Goal: Answer question/provide support

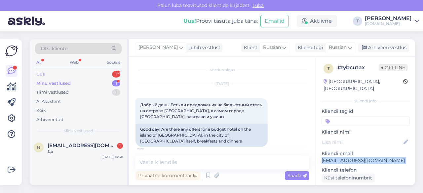
scroll to position [66, 0]
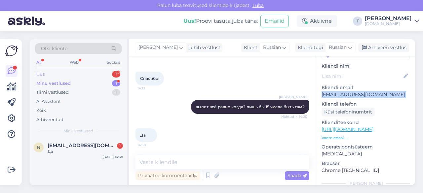
click at [77, 72] on div "Uus 1" at bounding box center [78, 74] width 87 height 9
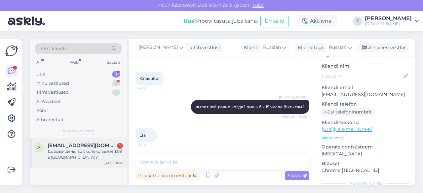
click at [72, 155] on div "Добрый день, во сколько вылет 1.09 в [GEOGRAPHIC_DATA]?" at bounding box center [85, 155] width 75 height 12
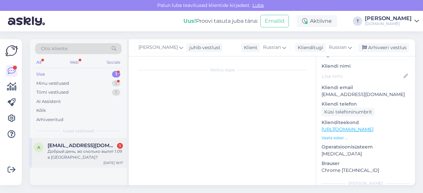
scroll to position [5, 0]
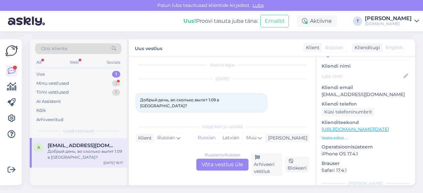
click at [219, 166] on div "Russian to Russian Võta vestlus üle" at bounding box center [222, 165] width 52 height 12
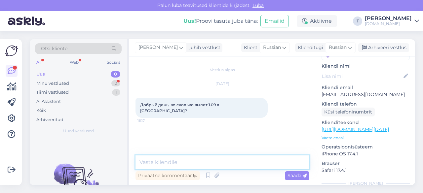
click at [171, 163] on textarea at bounding box center [223, 163] width 174 height 14
paste textarea "01.09[GEOGRAPHIC_DATA] -[GEOGRAPHIC_DATA] 23:25- 01:30"
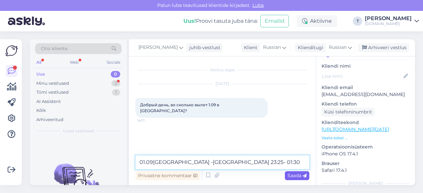
type textarea "01.09[GEOGRAPHIC_DATA] -[GEOGRAPHIC_DATA] 23:25- 01:30"
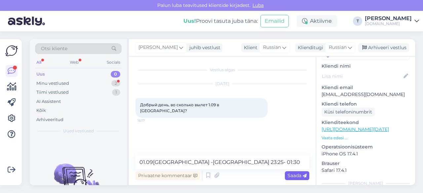
click at [293, 178] on span "Saada" at bounding box center [297, 176] width 19 height 6
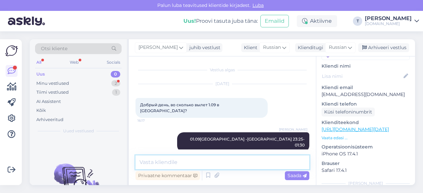
click at [242, 160] on textarea at bounding box center [223, 163] width 174 height 14
type textarea "[PERSON_NAME]"
type textarea "Добрый вечер!"
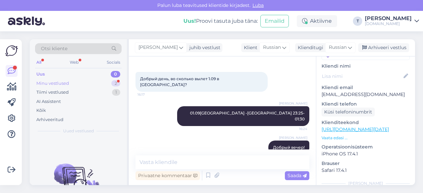
click at [98, 80] on div "Minu vestlused 2" at bounding box center [78, 83] width 87 height 9
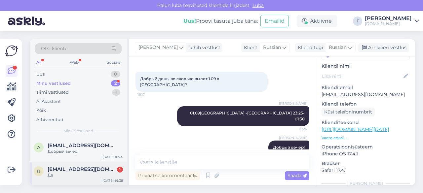
click at [96, 170] on span "[EMAIL_ADDRESS][DOMAIN_NAME]" at bounding box center [82, 170] width 69 height 6
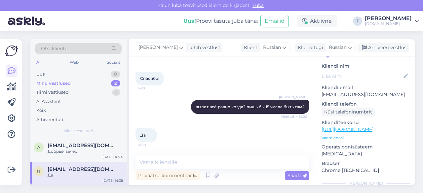
scroll to position [1141, 0]
click at [377, 49] on div "Arhiveeri vestlus" at bounding box center [383, 47] width 51 height 9
